Goal: Navigation & Orientation: Find specific page/section

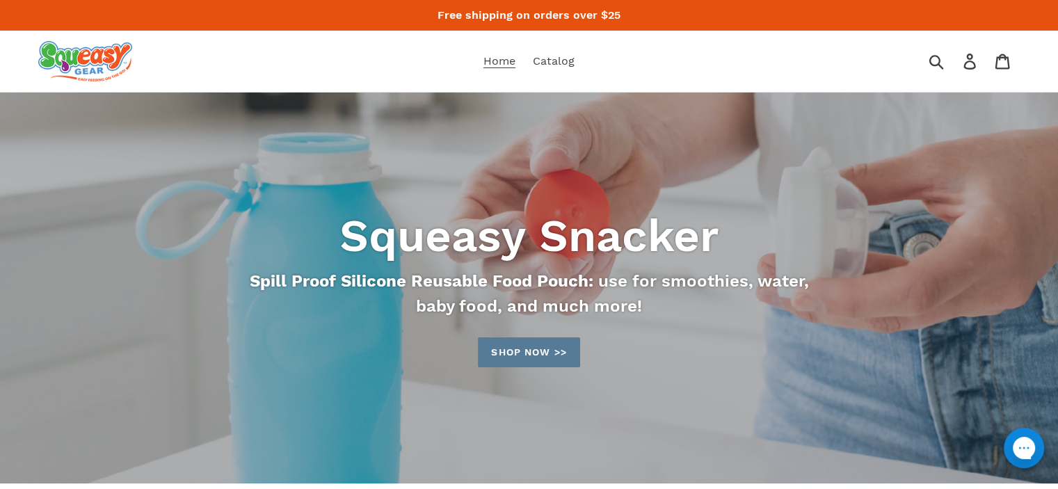
click at [110, 60] on img at bounding box center [85, 61] width 94 height 40
click at [568, 63] on span "Catalog" at bounding box center [554, 61] width 42 height 14
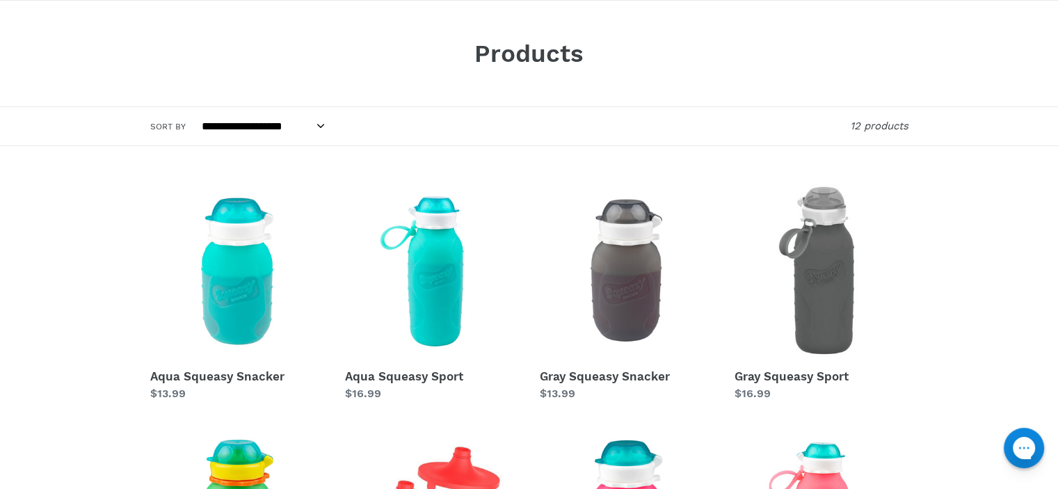
scroll to position [278, 0]
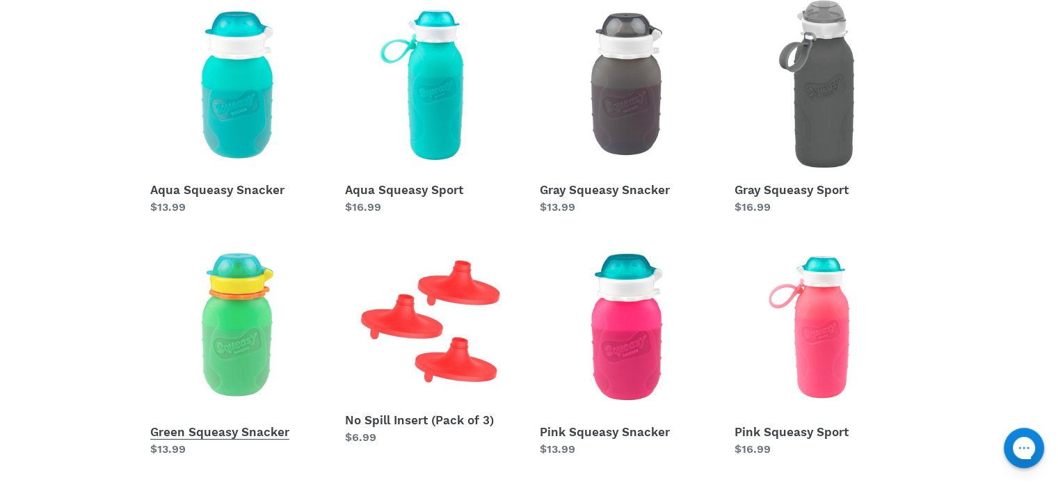
click at [204, 434] on link "Green Squeasy Snacker" at bounding box center [237, 349] width 174 height 218
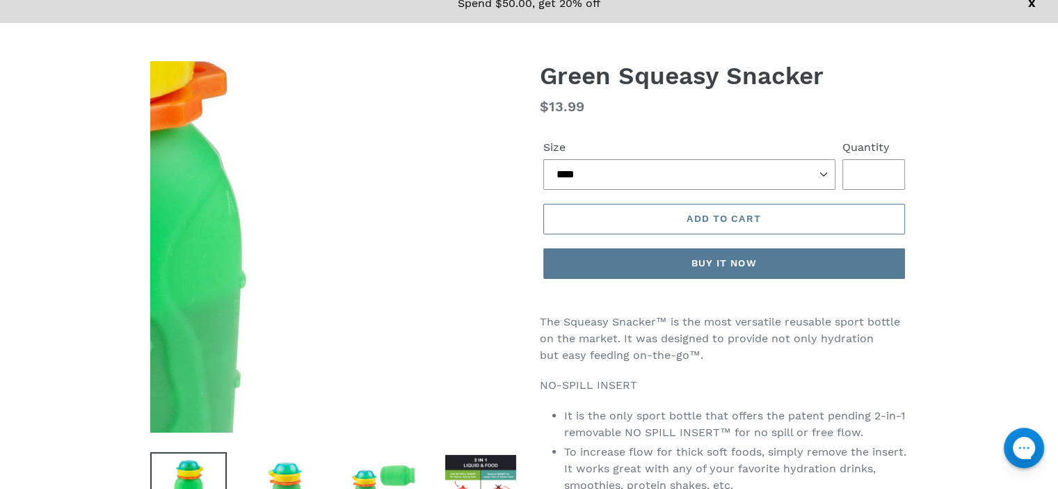
scroll to position [248, 0]
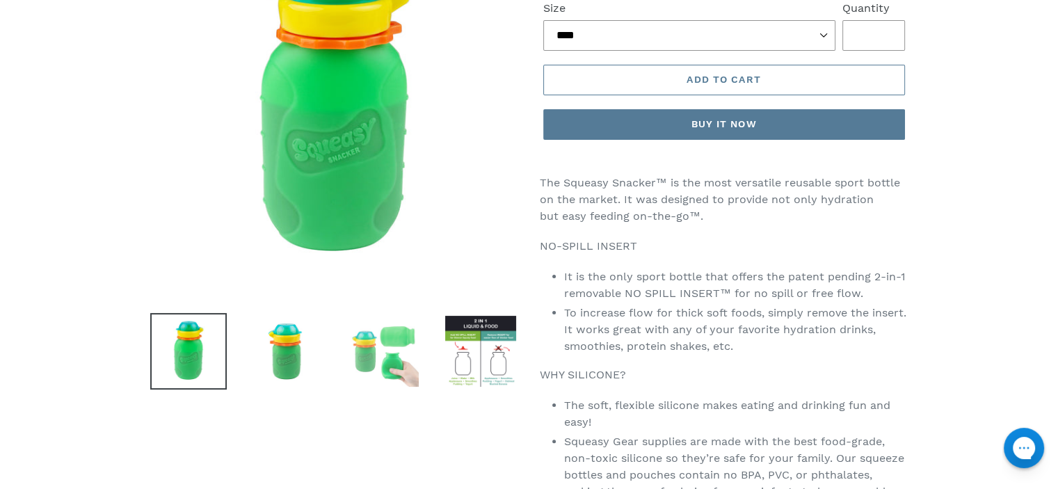
click at [396, 344] on img at bounding box center [383, 351] width 76 height 76
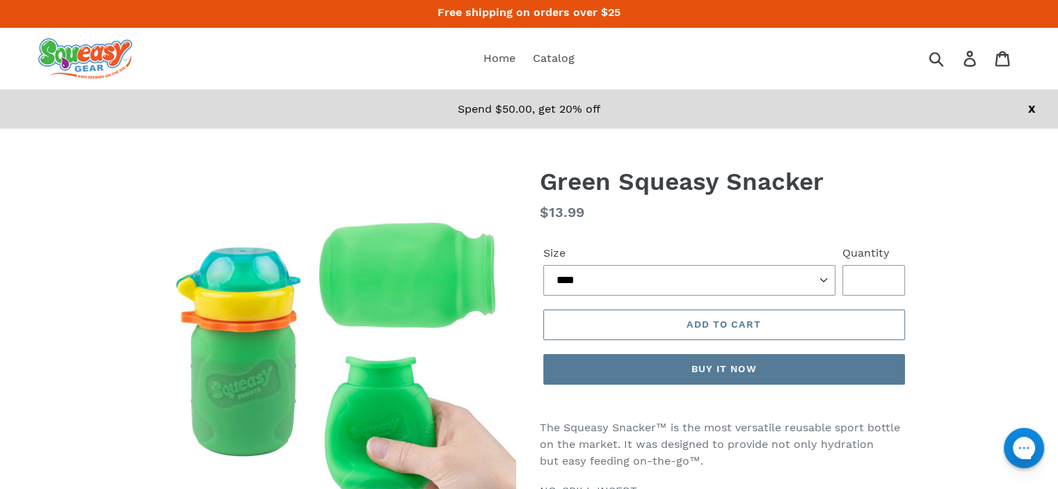
scroll to position [0, 0]
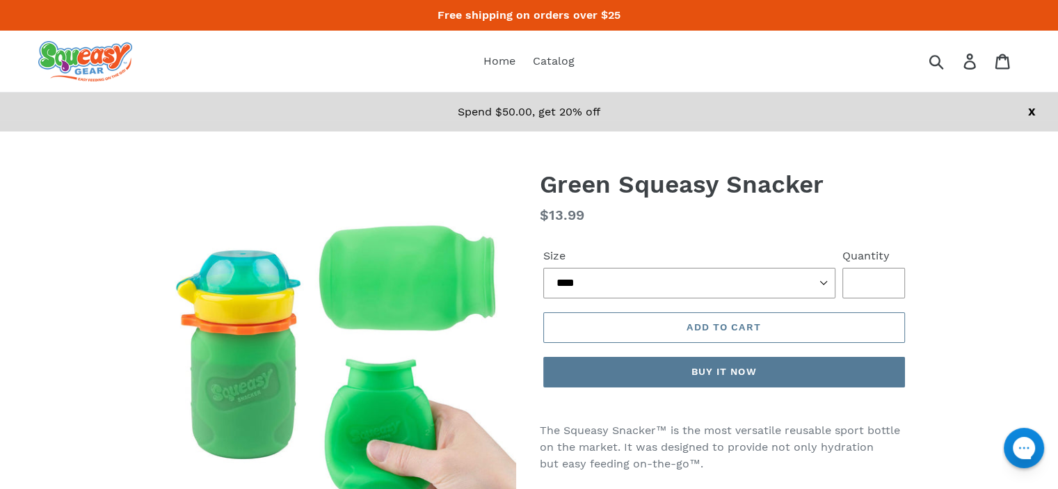
click at [47, 44] on img at bounding box center [85, 61] width 94 height 40
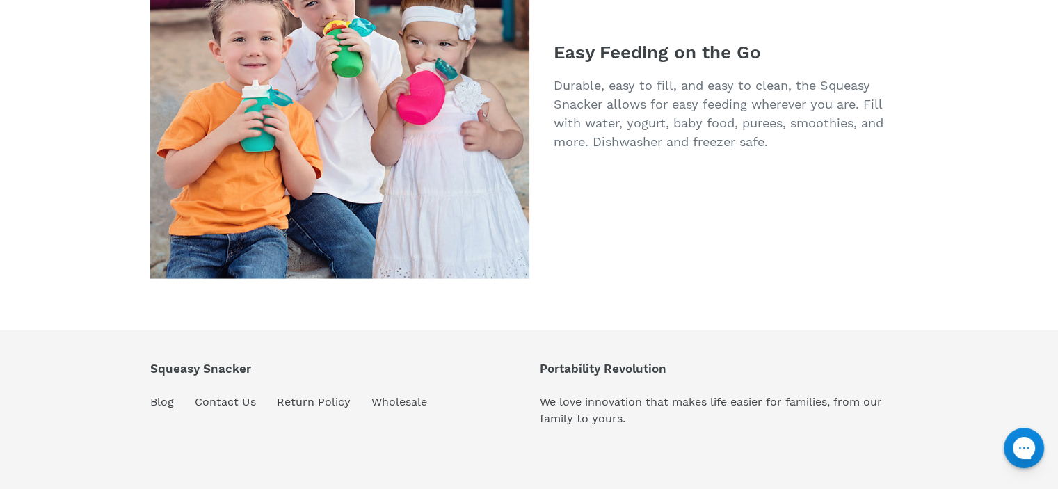
scroll to position [2775, 0]
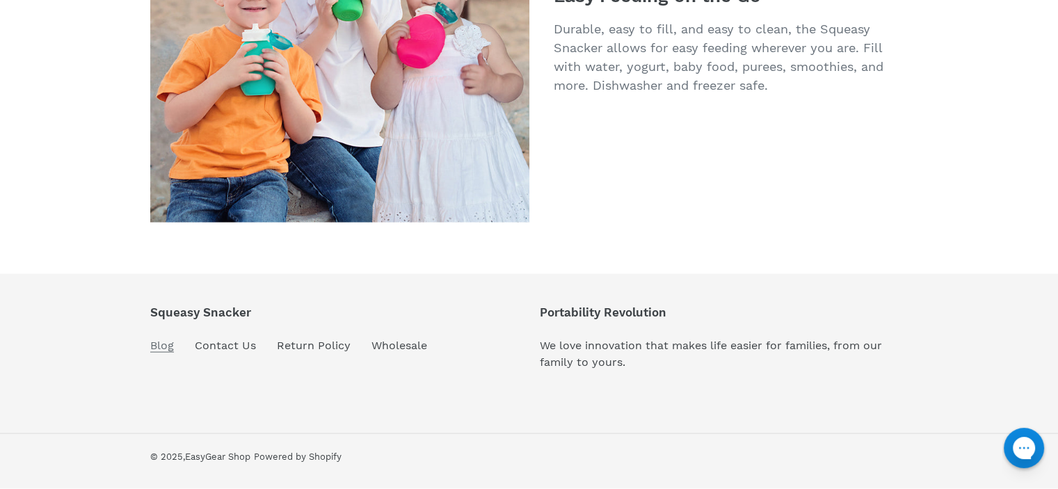
click at [163, 346] on link "Blog" at bounding box center [162, 346] width 24 height 14
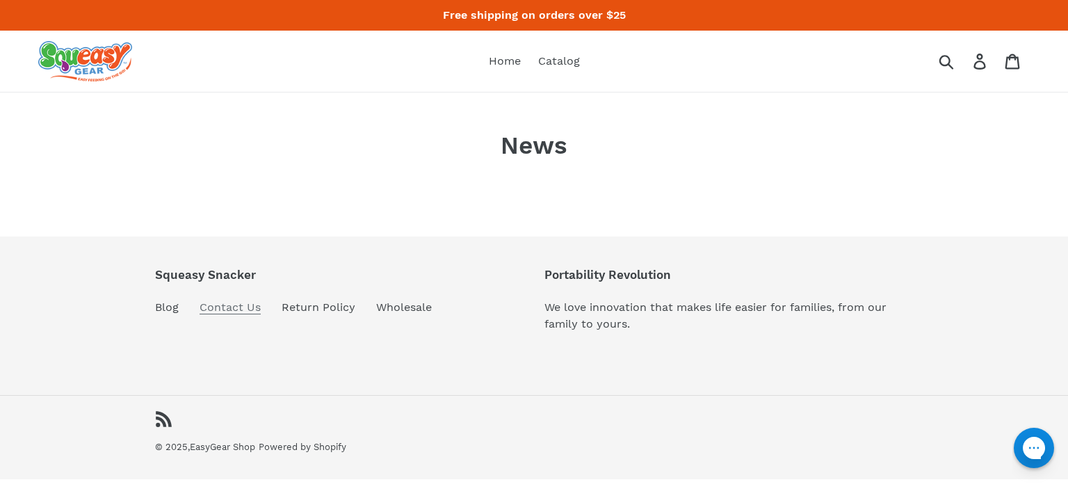
click at [228, 309] on link "Contact Us" at bounding box center [230, 307] width 61 height 14
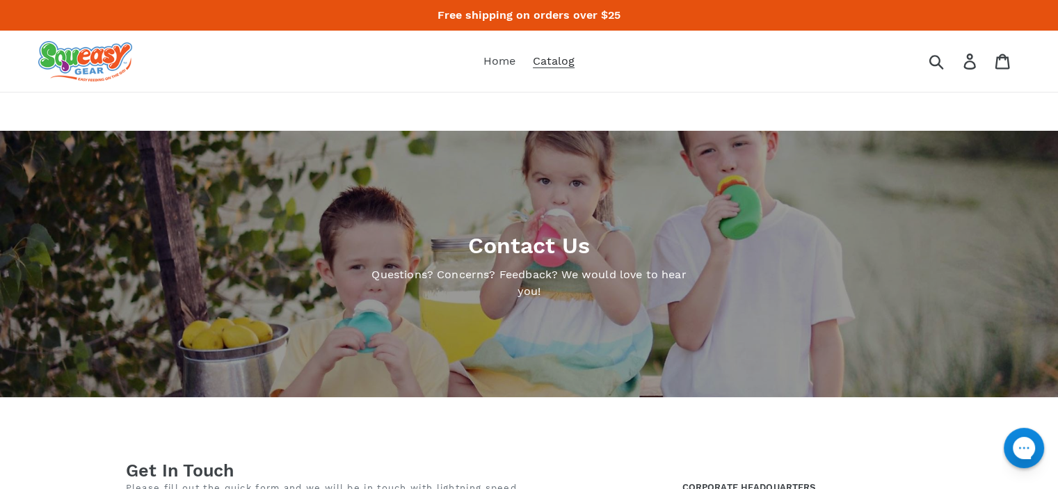
click at [567, 55] on span "Catalog" at bounding box center [554, 61] width 42 height 14
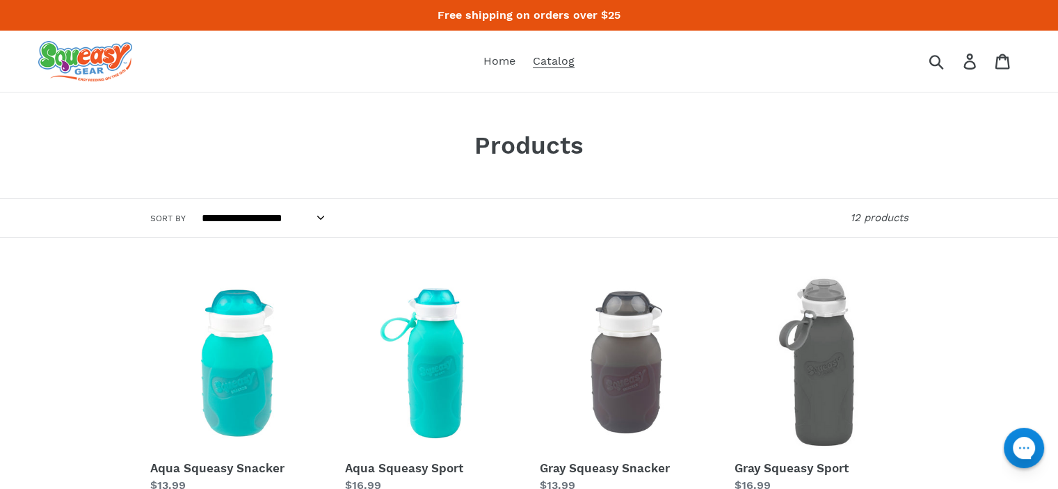
click at [56, 76] on img at bounding box center [85, 61] width 94 height 40
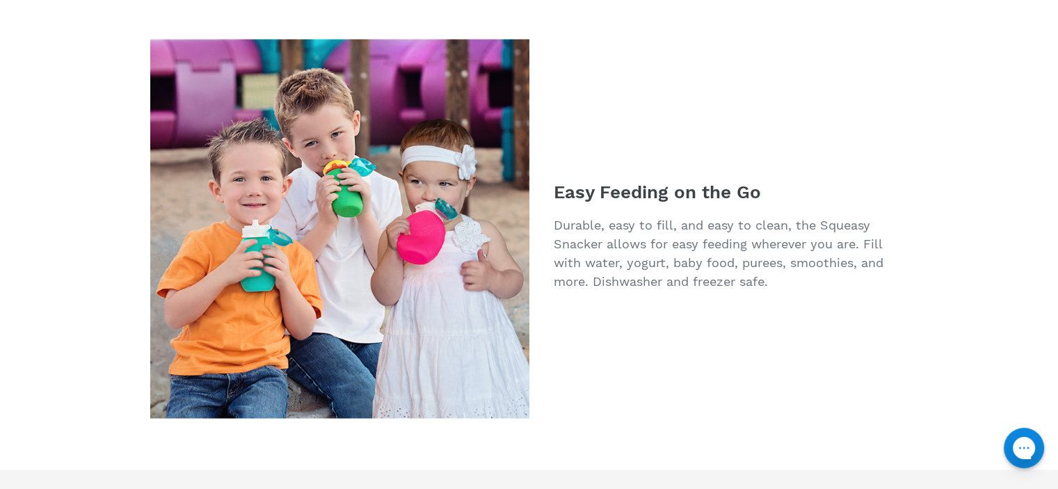
scroll to position [2775, 0]
